Goal: Transaction & Acquisition: Purchase product/service

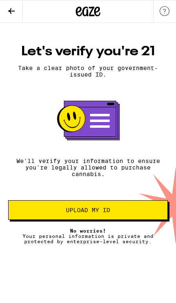
click at [123, 213] on span "Upload my ID" at bounding box center [88, 210] width 146 height 6
click at [120, 213] on span "Upload my ID" at bounding box center [88, 210] width 146 height 6
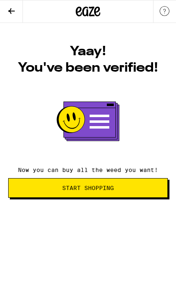
click at [134, 190] on span "Start Shopping" at bounding box center [88, 188] width 146 height 6
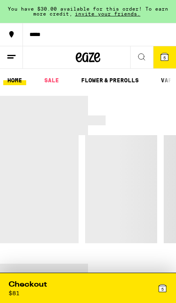
click at [162, 286] on span "5" at bounding box center [162, 288] width 2 height 5
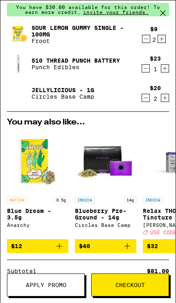
scroll to position [17, 0]
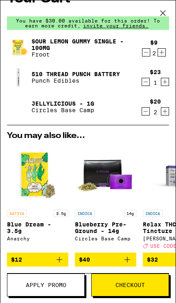
click at [65, 289] on button "Apply Promo" at bounding box center [46, 284] width 78 height 23
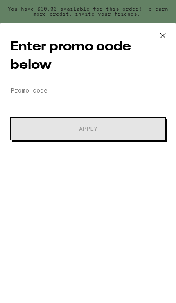
click at [30, 93] on input "Promo Code" at bounding box center [88, 90] width 156 height 12
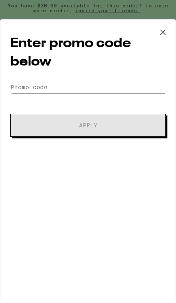
click at [164, 30] on icon at bounding box center [163, 35] width 12 height 12
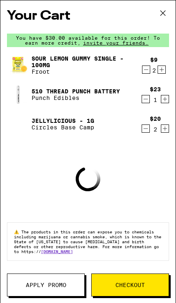
click at [164, 16] on icon at bounding box center [163, 13] width 12 height 12
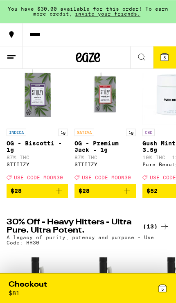
click at [172, 54] on button "5" at bounding box center [164, 57] width 23 height 22
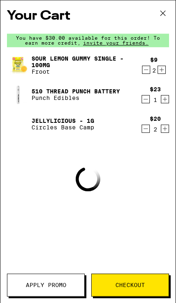
scroll to position [67, 0]
click at [65, 283] on span "Apply Promo" at bounding box center [46, 285] width 41 height 6
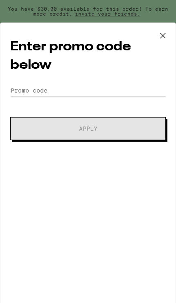
click at [26, 86] on input "Promo Code" at bounding box center [88, 90] width 156 height 12
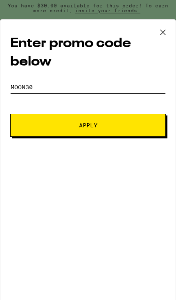
type input "moon30"
click at [34, 129] on button "Apply" at bounding box center [88, 128] width 156 height 23
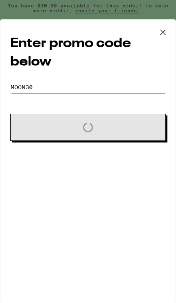
scroll to position [70, 0]
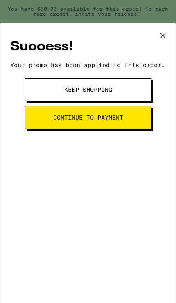
click at [140, 89] on button "Keep Shopping" at bounding box center [88, 89] width 126 height 23
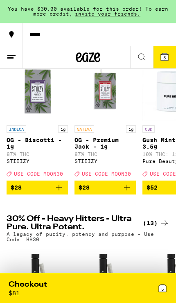
click at [172, 55] on button "5" at bounding box center [164, 57] width 23 height 22
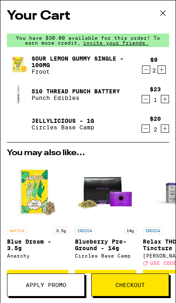
click at [25, 95] on img at bounding box center [18, 94] width 23 height 23
click at [23, 91] on img at bounding box center [18, 94] width 23 height 23
click at [16, 93] on img at bounding box center [18, 94] width 23 height 23
click at [49, 94] on link "510 Thread Punch Battery" at bounding box center [76, 91] width 88 height 7
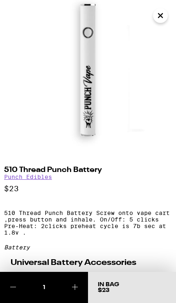
scroll to position [20, 0]
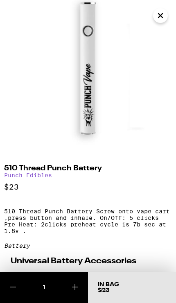
click at [163, 14] on icon "Close" at bounding box center [161, 15] width 10 height 12
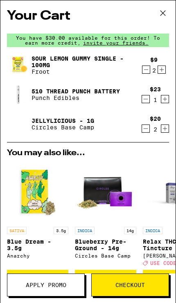
click at [58, 89] on link "510 Thread Punch Battery" at bounding box center [76, 91] width 88 height 7
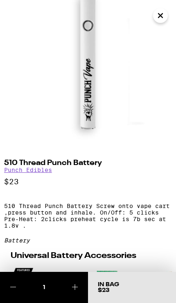
scroll to position [26, 0]
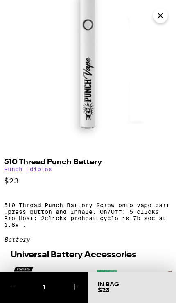
click at [161, 14] on icon "Close" at bounding box center [161, 15] width 10 height 12
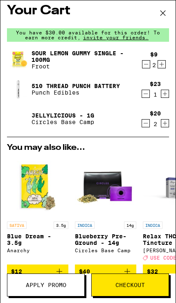
scroll to position [5, 0]
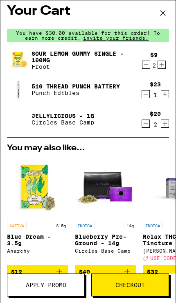
click at [168, 12] on icon at bounding box center [163, 13] width 12 height 12
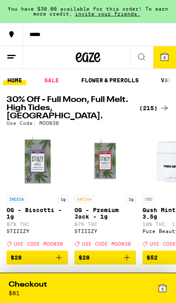
click at [165, 103] on icon at bounding box center [165, 108] width 10 height 10
click at [159, 103] on div "(215)" at bounding box center [154, 108] width 30 height 10
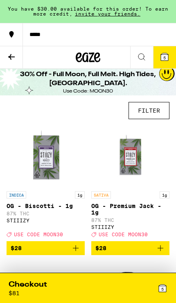
click at [156, 112] on button "FILTER" at bounding box center [149, 110] width 41 height 17
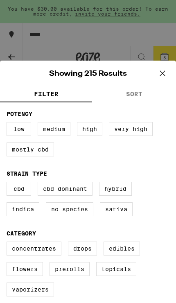
click at [149, 88] on button "SORT" at bounding box center [134, 95] width 84 height 16
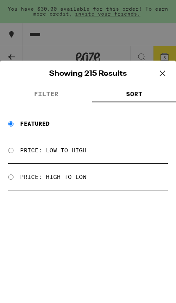
click at [56, 149] on label "Price: Low to High" at bounding box center [53, 150] width 66 height 7
click at [14, 149] on input "Price: Low to High" at bounding box center [10, 150] width 5 height 5
radio input "true"
click at [36, 92] on span "FILTER" at bounding box center [46, 93] width 25 height 7
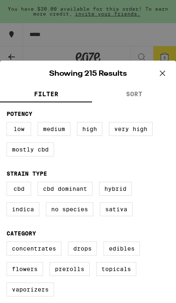
click at [128, 216] on label "Sativa" at bounding box center [116, 209] width 33 height 14
click at [0, 0] on input "Sativa" at bounding box center [0, 0] width 0 height 0
checkbox input "true"
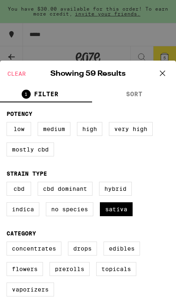
click at [165, 66] on button at bounding box center [162, 74] width 25 height 26
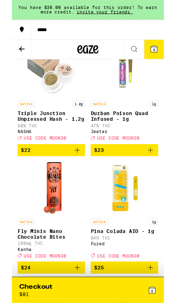
scroll to position [2318, 0]
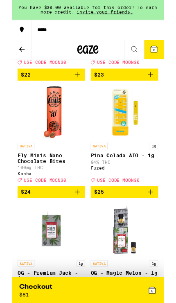
click at [16, 61] on icon at bounding box center [12, 57] width 10 height 10
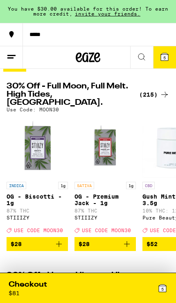
click at [145, 62] on button at bounding box center [141, 57] width 23 height 23
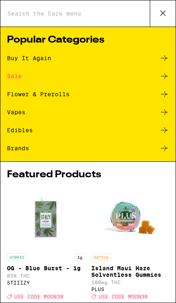
click at [13, 113] on div "Vapes" at bounding box center [16, 112] width 18 height 6
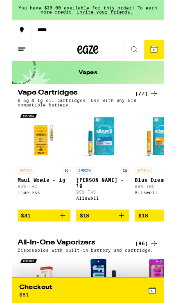
scroll to position [23, 0]
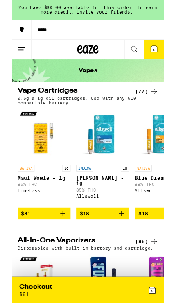
click at [160, 104] on icon at bounding box center [165, 106] width 10 height 10
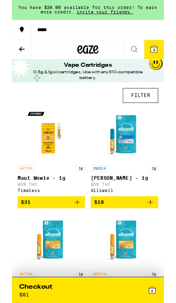
click at [157, 112] on button "FILTER" at bounding box center [149, 110] width 41 height 17
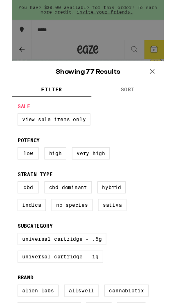
click at [149, 126] on fieldset "Sale View Sale Items Only" at bounding box center [88, 136] width 163 height 32
click at [140, 130] on fieldset "Sale View Sale Items Only" at bounding box center [88, 136] width 163 height 32
click at [143, 131] on fieldset "Sale View Sale Items Only" at bounding box center [88, 136] width 163 height 32
click at [143, 130] on fieldset "Sale View Sale Items Only" at bounding box center [88, 136] width 163 height 32
click at [140, 126] on fieldset "Sale View Sale Items Only" at bounding box center [88, 136] width 163 height 32
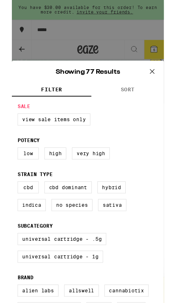
click at [32, 130] on fieldset "Sale View Sale Items Only" at bounding box center [88, 136] width 163 height 32
click at [162, 108] on button "SORT" at bounding box center [134, 104] width 84 height 16
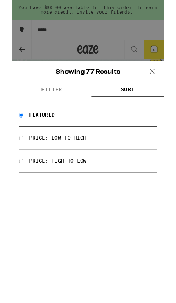
click at [81, 186] on label "Price: High to Low" at bounding box center [53, 186] width 66 height 7
click at [14, 186] on input "Price: High to Low" at bounding box center [10, 186] width 5 height 5
radio input "true"
click at [77, 180] on div "Price: High to Low" at bounding box center [88, 186] width 160 height 27
click at [71, 183] on div "Price: High to Low" at bounding box center [88, 186] width 160 height 27
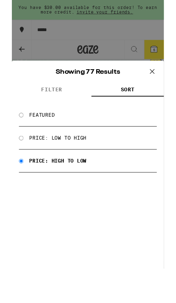
click at [65, 183] on div "Price: High to Low" at bounding box center [88, 186] width 160 height 27
click at [161, 108] on button "SORT" at bounding box center [134, 104] width 84 height 16
click at [165, 107] on button "SORT" at bounding box center [134, 104] width 84 height 16
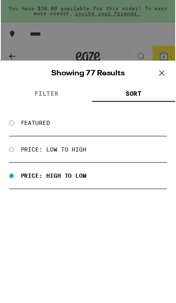
scroll to position [11, 0]
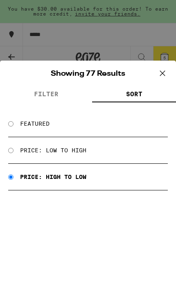
click at [81, 151] on label "Price: Low to High" at bounding box center [53, 150] width 66 height 7
click at [14, 151] on input "Price: Low to High" at bounding box center [10, 150] width 5 height 5
radio input "true"
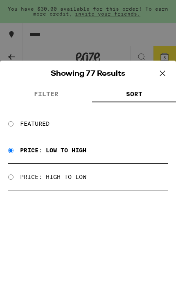
click at [32, 95] on button "FILTER" at bounding box center [46, 95] width 92 height 16
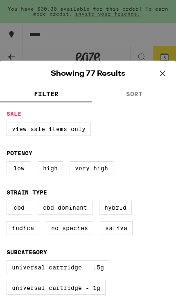
click at [122, 231] on label "Sativa" at bounding box center [116, 228] width 33 height 14
click at [0, 0] on input "Sativa" at bounding box center [0, 0] width 0 height 0
checkbox input "true"
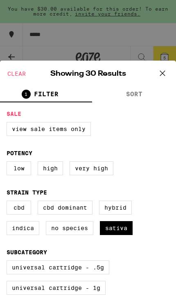
click at [165, 72] on icon at bounding box center [162, 73] width 12 height 12
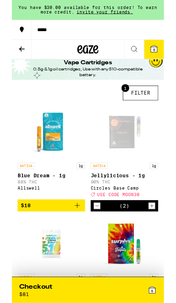
click at [160, 56] on icon at bounding box center [165, 57] width 10 height 10
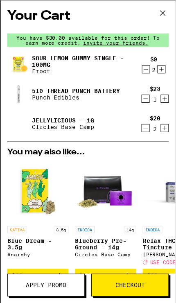
scroll to position [16, 0]
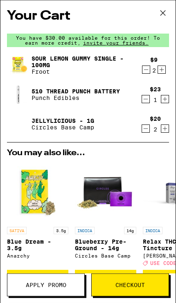
click at [134, 284] on span "Checkout" at bounding box center [129, 285] width 29 height 6
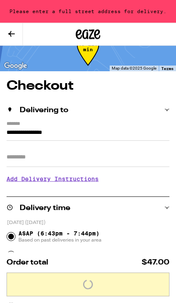
click at [133, 128] on input "**********" at bounding box center [88, 134] width 163 height 13
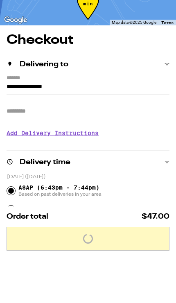
click at [133, 128] on input "**********" at bounding box center [88, 134] width 163 height 13
click at [136, 128] on input "**********" at bounding box center [88, 134] width 163 height 13
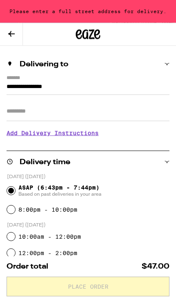
click at [21, 82] on input "**********" at bounding box center [88, 88] width 163 height 13
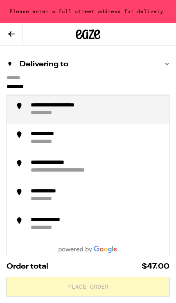
click at [27, 108] on li "**********" at bounding box center [88, 109] width 162 height 29
type input "**********"
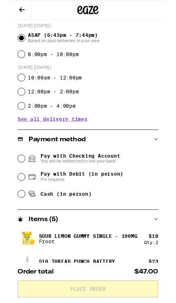
scroll to position [198, 0]
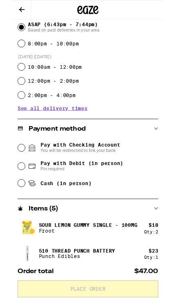
click at [11, 171] on input "Pay with Checking Account You will be redirected to link your bank" at bounding box center [11, 171] width 8 height 8
click at [13, 194] on input "Pay with Debit (in person) Pin required" at bounding box center [11, 192] width 8 height 8
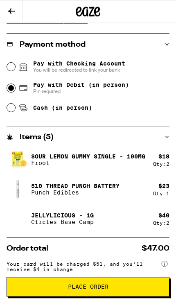
scroll to position [302, 0]
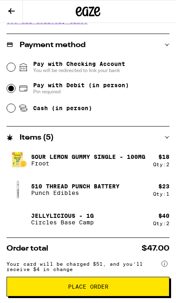
click at [14, 69] on input "Pay with Checking Account You will be redirected to link your bank" at bounding box center [11, 67] width 8 height 8
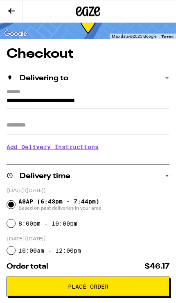
scroll to position [18, 0]
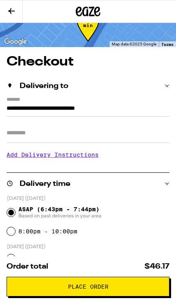
click at [118, 286] on span "Place Order" at bounding box center [88, 287] width 149 height 6
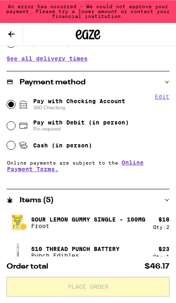
scroll to position [288, 0]
click at [157, 99] on button "Edit" at bounding box center [162, 96] width 15 height 7
click at [162, 95] on button "Done" at bounding box center [162, 96] width 15 height 7
click at [14, 123] on div "Pay with Debit (in person) Pin required" at bounding box center [88, 125] width 162 height 21
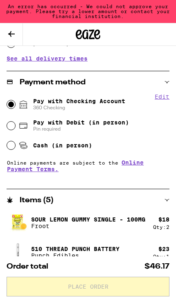
click at [12, 126] on input "Pay with Debit (in person) Pin required" at bounding box center [11, 126] width 8 height 8
radio input "true"
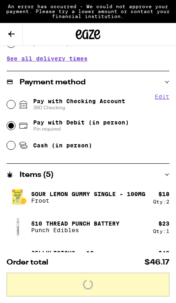
click at [13, 108] on input "Pay with Checking Account 360 Checking" at bounding box center [11, 104] width 8 height 8
radio input "true"
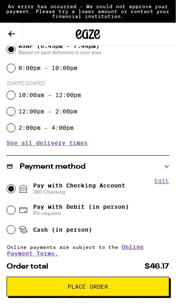
scroll to position [204, 0]
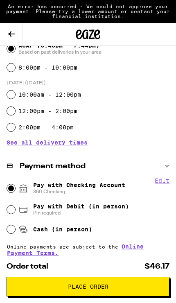
click at [116, 283] on button "Place Order" at bounding box center [88, 287] width 163 height 20
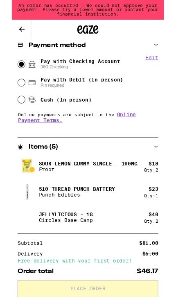
scroll to position [318, 0]
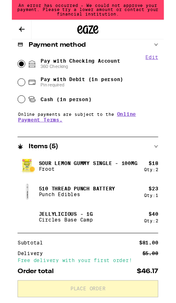
click at [12, 96] on input "Pay with Debit (in person) Pin required" at bounding box center [11, 95] width 8 height 8
radio input "true"
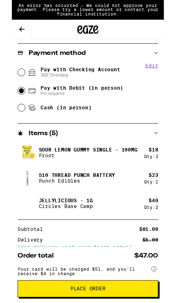
scroll to position [308, 0]
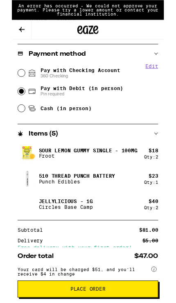
click at [11, 84] on input "Pay with Checking Account 360 Checking" at bounding box center [11, 84] width 8 height 8
radio input "true"
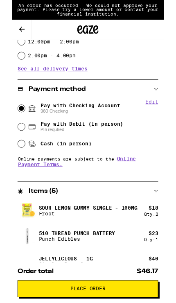
scroll to position [267, 0]
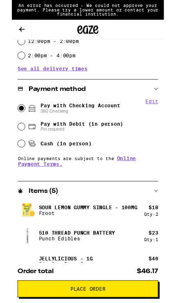
click at [12, 148] on input "Pay with Debit (in person) Pin required" at bounding box center [11, 146] width 8 height 8
radio input "true"
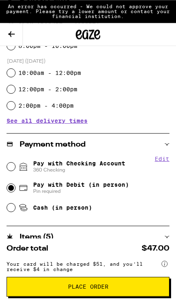
scroll to position [226, 0]
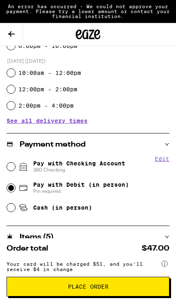
click at [129, 285] on span "Place Order" at bounding box center [88, 287] width 149 height 6
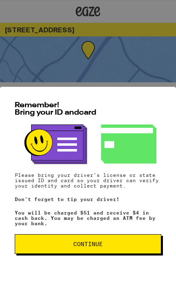
click at [137, 244] on span "Continue" at bounding box center [88, 244] width 133 height 6
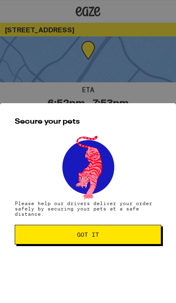
click at [135, 237] on span "Got it" at bounding box center [88, 235] width 133 height 6
